Goal: Task Accomplishment & Management: Manage account settings

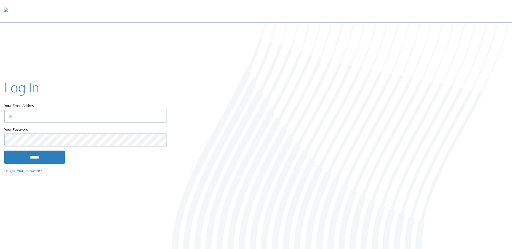
type input "**********"
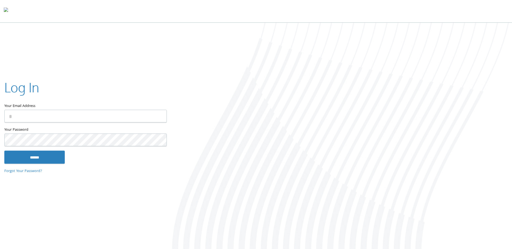
type input "**********"
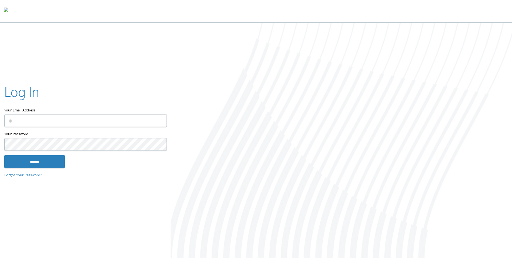
type input "**********"
click at [36, 160] on input "******" at bounding box center [34, 161] width 60 height 13
